Goal: Check status

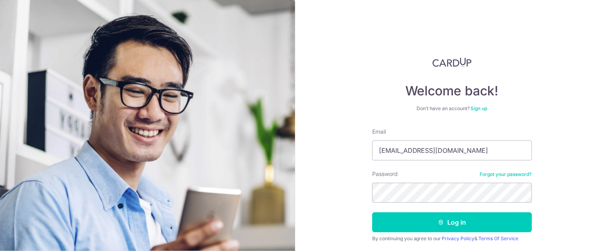
type input "[EMAIL_ADDRESS][DOMAIN_NAME]"
click at [372, 213] on button "Log in" at bounding box center [452, 223] width 160 height 20
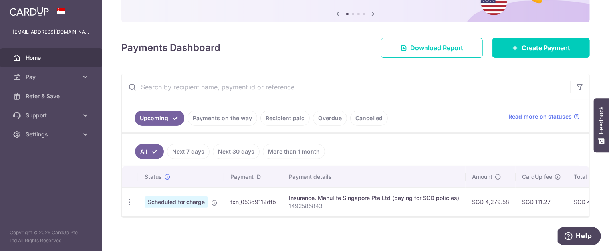
click at [288, 118] on link "Recipient paid" at bounding box center [286, 118] width 50 height 15
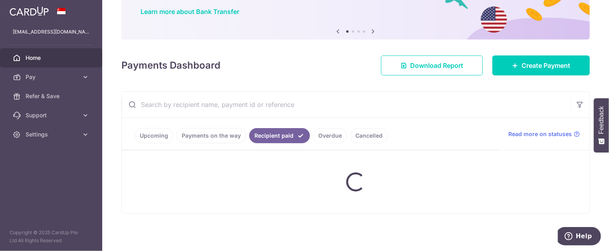
scroll to position [63, 0]
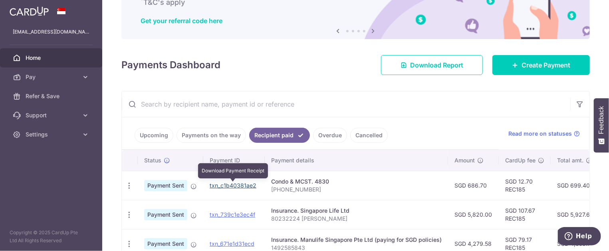
click at [228, 187] on link "txn_c1b40381ae2" at bounding box center [233, 185] width 47 height 7
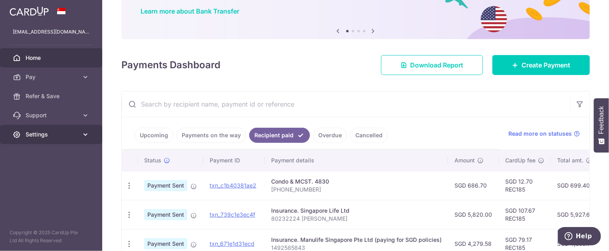
click at [45, 130] on link "Settings" at bounding box center [51, 134] width 102 height 19
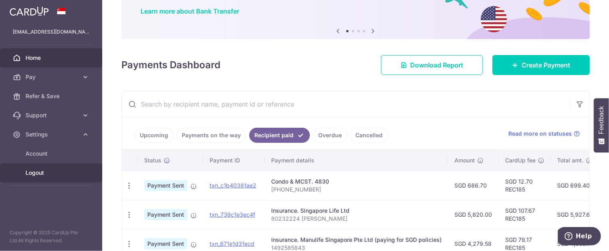
click at [40, 171] on span "Logout" at bounding box center [52, 173] width 53 height 8
